Goal: Information Seeking & Learning: Learn about a topic

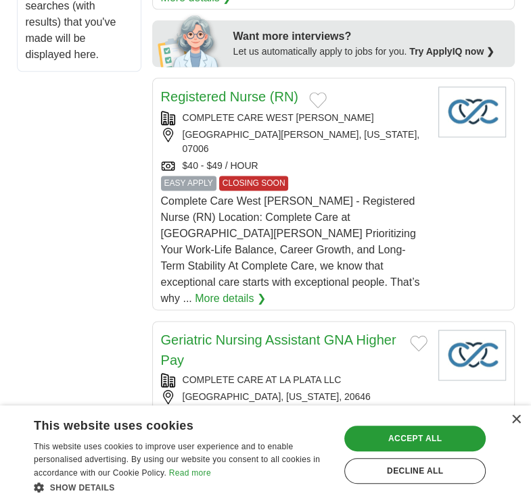
scroll to position [898, 0]
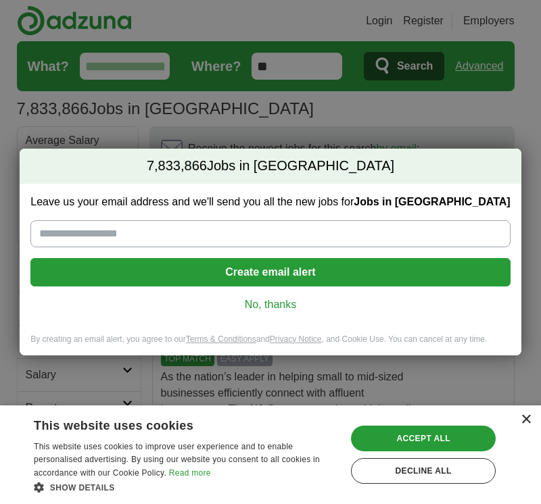
click at [525, 418] on div "×" at bounding box center [526, 420] width 10 height 10
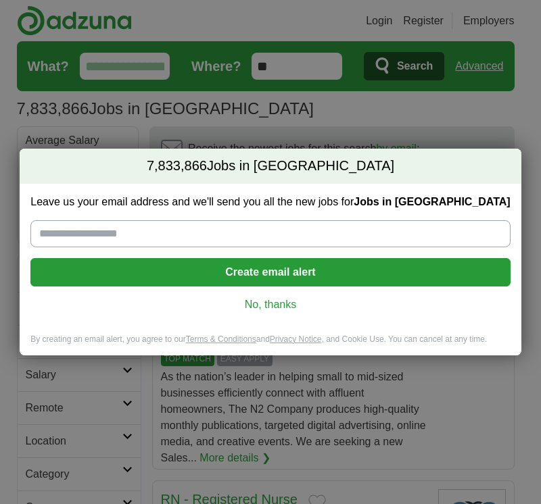
click at [286, 306] on link "No, thanks" at bounding box center [270, 304] width 458 height 15
